Goal: Task Accomplishment & Management: Manage account settings

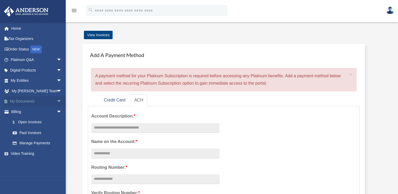
click at [56, 100] on span "arrow_drop_down" at bounding box center [61, 101] width 11 height 11
click at [24, 109] on link "Box" at bounding box center [38, 111] width 62 height 11
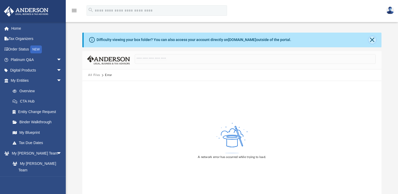
click at [373, 39] on button "Close" at bounding box center [371, 39] width 7 height 7
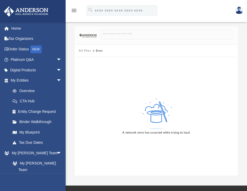
click at [78, 79] on div "A network error has occurred while trying to load." at bounding box center [156, 115] width 163 height 119
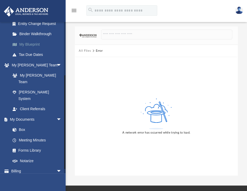
scroll to position [89, 0]
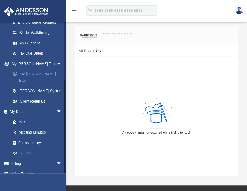
click at [47, 73] on link "My [PERSON_NAME] Team" at bounding box center [38, 77] width 62 height 17
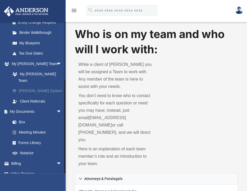
click at [42, 86] on link "[PERSON_NAME] System" at bounding box center [38, 91] width 62 height 11
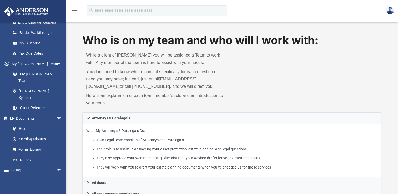
scroll to position [87, 0]
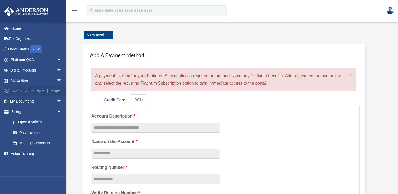
click at [56, 91] on span "arrow_drop_down" at bounding box center [61, 91] width 11 height 11
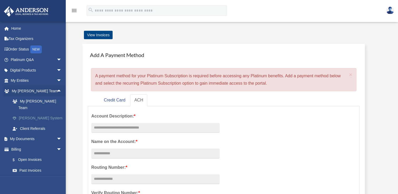
click at [37, 113] on link "[PERSON_NAME] System" at bounding box center [38, 118] width 62 height 11
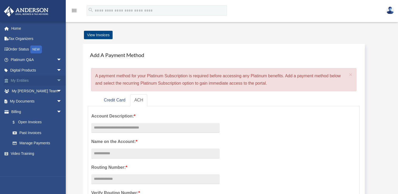
click at [56, 81] on span "arrow_drop_down" at bounding box center [61, 80] width 11 height 11
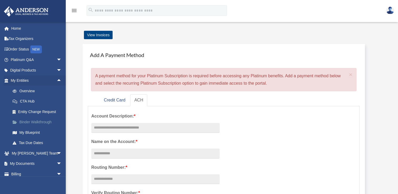
click at [44, 121] on link "Binder Walkthrough" at bounding box center [38, 122] width 62 height 11
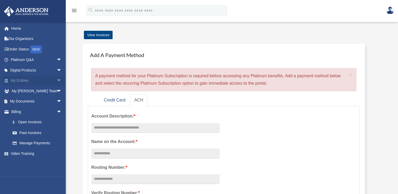
click at [26, 78] on link "My Entities arrow_drop_down" at bounding box center [37, 80] width 66 height 11
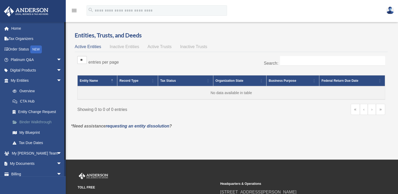
click at [33, 120] on link "Binder Walkthrough" at bounding box center [38, 122] width 62 height 11
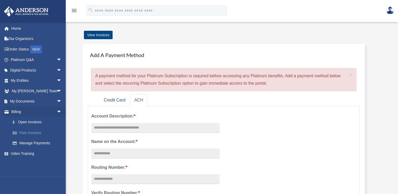
click at [38, 133] on link "Past Invoices" at bounding box center [38, 132] width 62 height 11
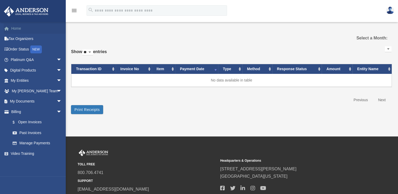
click at [16, 29] on link "Home" at bounding box center [37, 28] width 66 height 11
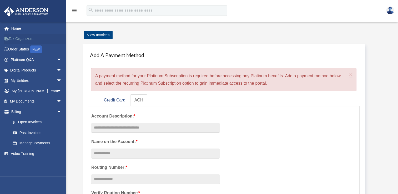
click at [25, 38] on link "Tax Organizers" at bounding box center [37, 39] width 66 height 11
click at [17, 24] on link "Home" at bounding box center [37, 28] width 66 height 11
click at [45, 143] on link "Manage Payments" at bounding box center [38, 143] width 62 height 11
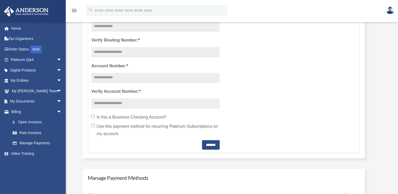
scroll to position [236, 0]
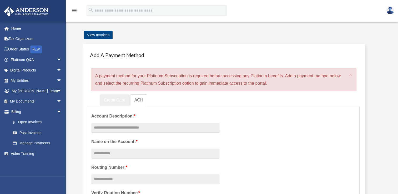
click at [113, 102] on link "Credit Card" at bounding box center [115, 100] width 30 height 12
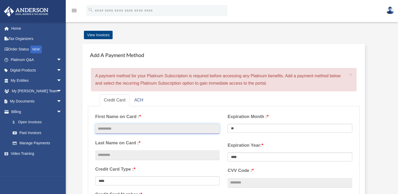
click at [150, 132] on input "text" at bounding box center [157, 129] width 124 height 10
type input "**********"
type input "*******"
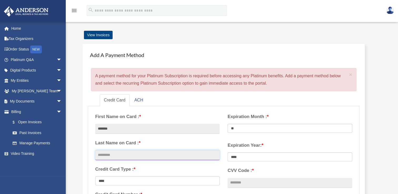
type input "****"
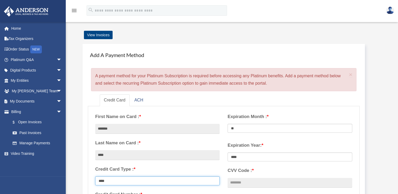
type input "**********"
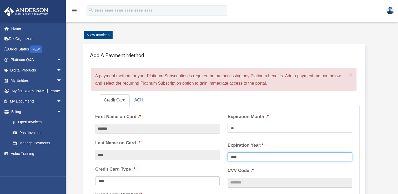
select select "****"
type input "***"
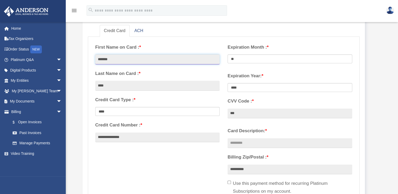
scroll to position [79, 0]
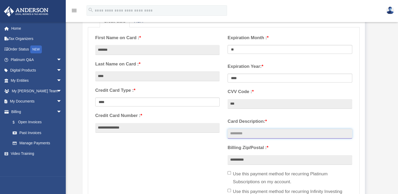
click at [246, 132] on input "Card Description: *" at bounding box center [289, 134] width 124 height 10
type input "*"
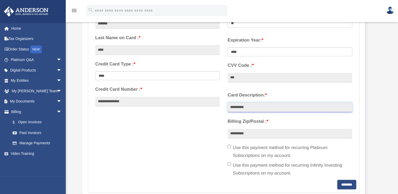
scroll to position [131, 0]
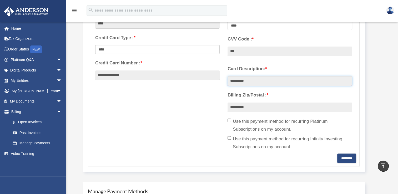
type input "**********"
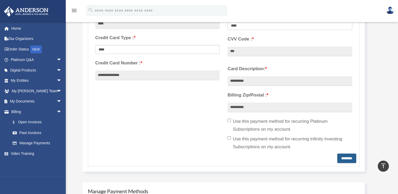
click at [343, 159] on input "********" at bounding box center [346, 157] width 19 height 9
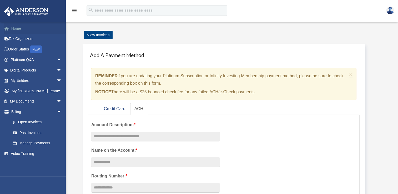
click at [16, 29] on link "Home" at bounding box center [37, 28] width 66 height 11
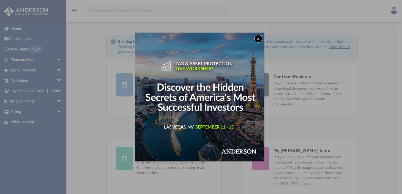
click at [260, 39] on button "x" at bounding box center [258, 39] width 8 height 8
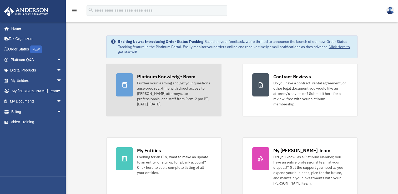
click at [172, 84] on div "Further your learning and get your questions answered real-time with direct acc…" at bounding box center [174, 93] width 74 height 26
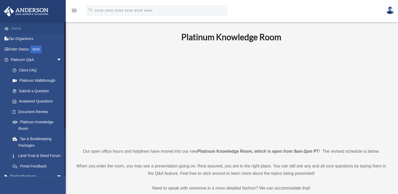
click at [20, 29] on link "Home" at bounding box center [37, 28] width 66 height 11
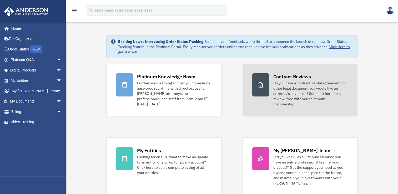
click at [295, 81] on div "Do you have a contract, rental agreement, or other legal document you would lik…" at bounding box center [310, 93] width 74 height 26
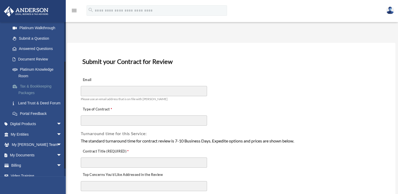
scroll to position [65, 0]
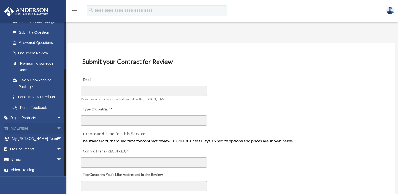
click at [56, 129] on span "arrow_drop_down" at bounding box center [61, 128] width 11 height 11
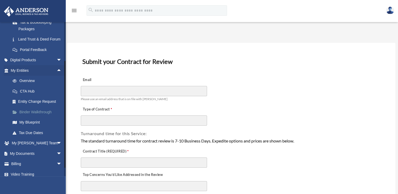
scroll to position [117, 0]
click at [34, 127] on link "My Blueprint" at bounding box center [38, 121] width 62 height 11
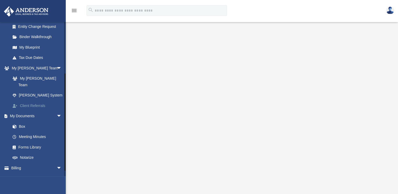
scroll to position [87, 0]
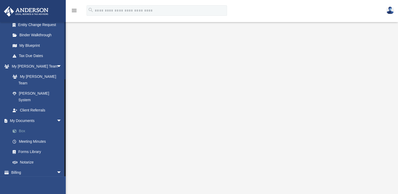
click at [30, 126] on link "Box" at bounding box center [38, 131] width 62 height 11
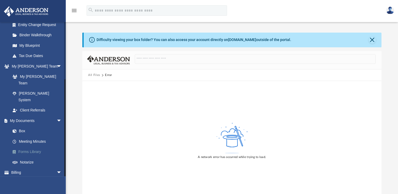
click at [36, 147] on link "Forms Library" at bounding box center [38, 152] width 62 height 11
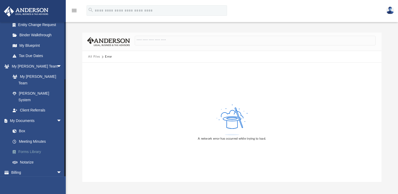
click at [32, 147] on link "Forms Library" at bounding box center [38, 152] width 62 height 11
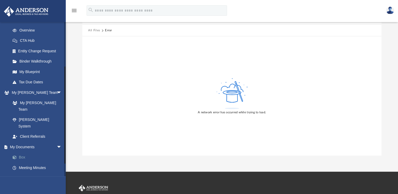
scroll to position [87, 0]
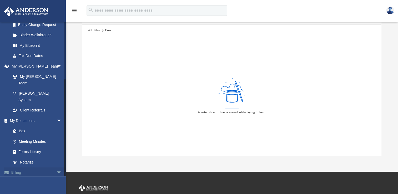
click at [56, 167] on span "arrow_drop_down" at bounding box center [61, 172] width 11 height 11
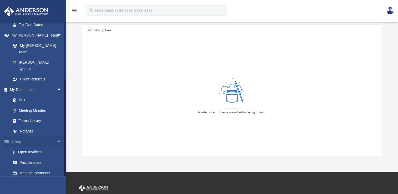
scroll to position [118, 0]
click at [386, 11] on img at bounding box center [390, 11] width 8 height 8
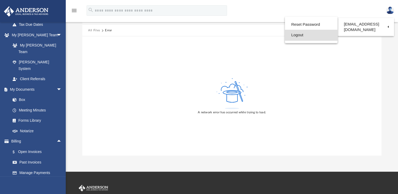
click at [295, 36] on link "Logout" at bounding box center [311, 35] width 53 height 11
